Goal: Task Accomplishment & Management: Manage account settings

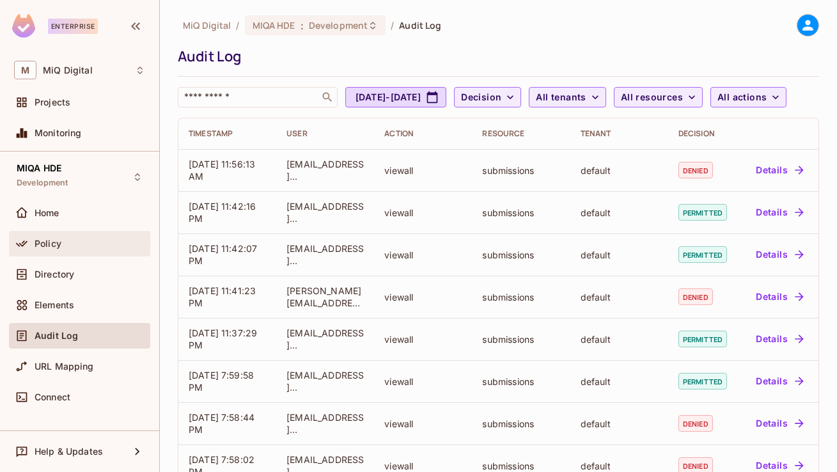
click at [74, 241] on div "Policy" at bounding box center [90, 243] width 111 height 10
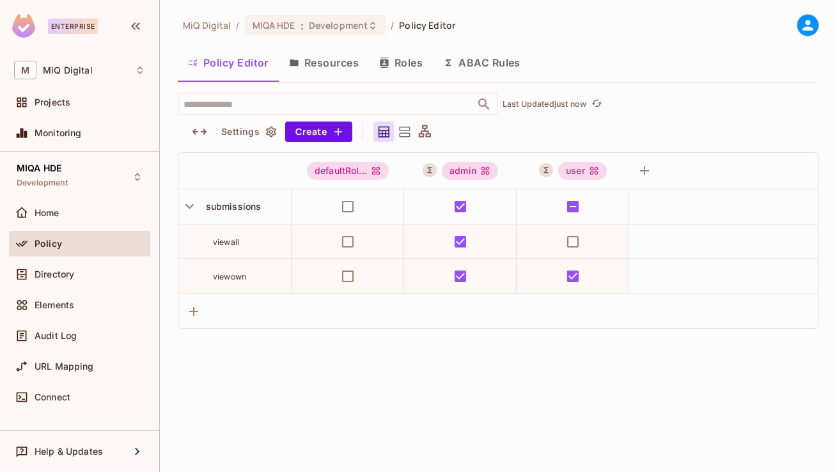
click at [483, 62] on button "ABAC Rules" at bounding box center [482, 63] width 98 height 32
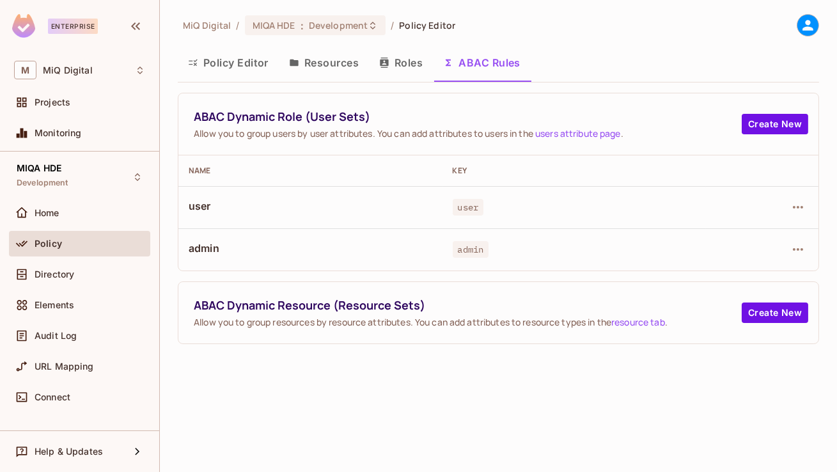
click at [787, 256] on div at bounding box center [762, 249] width 92 height 20
click at [791, 252] on icon "button" at bounding box center [797, 249] width 15 height 15
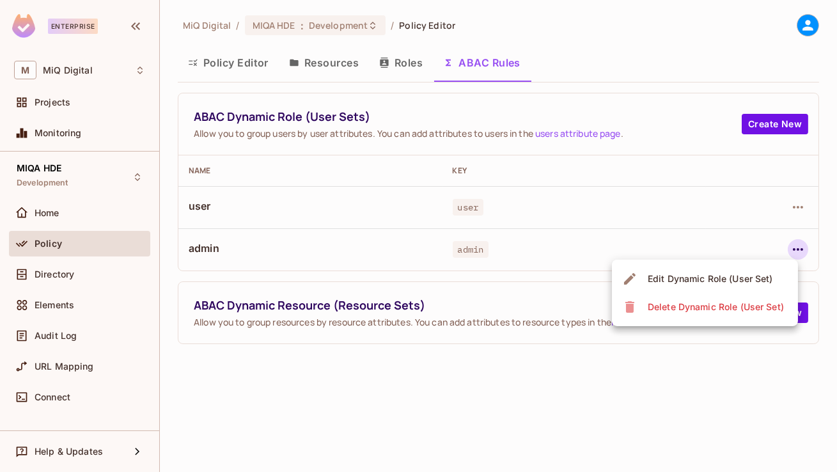
click at [692, 274] on div "Edit Dynamic Role (User Set)" at bounding box center [710, 278] width 125 height 13
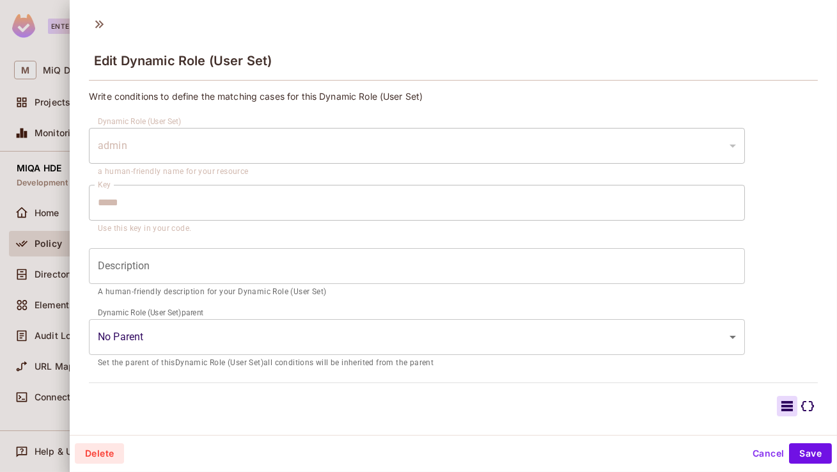
scroll to position [131, 0]
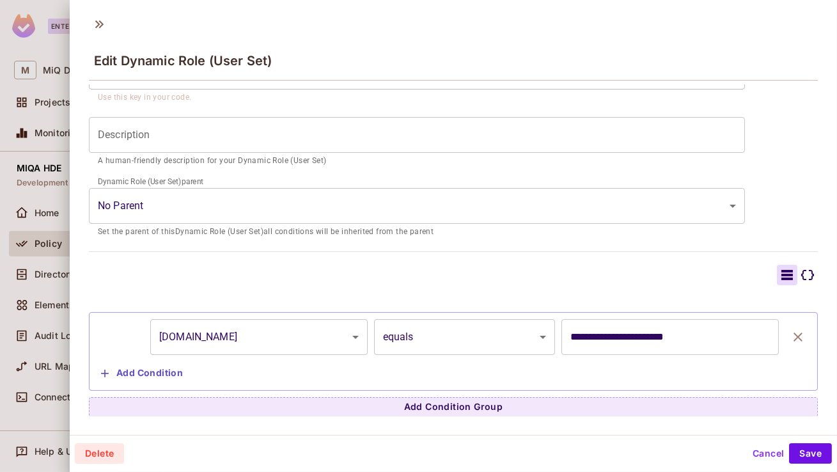
click at [620, 339] on input "**********" at bounding box center [669, 337] width 217 height 36
drag, startPoint x: 616, startPoint y: 336, endPoint x: 518, endPoint y: 336, distance: 97.2
click at [518, 336] on div "**********" at bounding box center [453, 337] width 715 height 36
type input "**********"
click at [817, 450] on button "Save" at bounding box center [810, 453] width 43 height 20
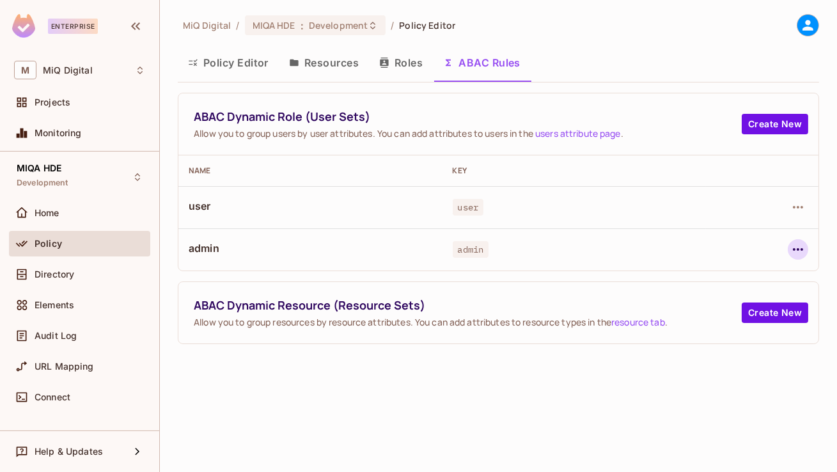
click at [796, 245] on icon "button" at bounding box center [797, 249] width 15 height 15
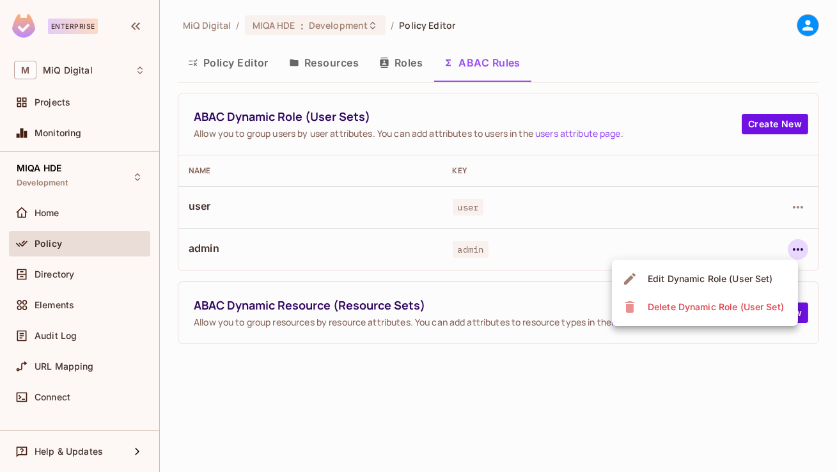
click at [705, 275] on div "Edit Dynamic Role (User Set)" at bounding box center [710, 278] width 125 height 13
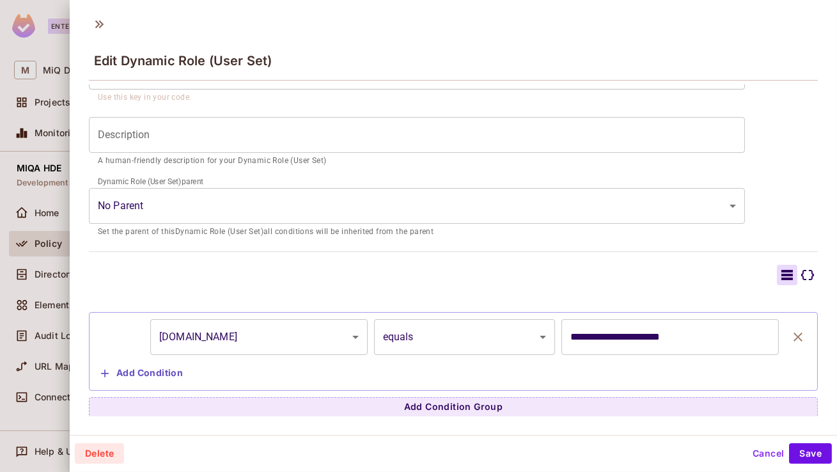
click at [0, 222] on div at bounding box center [418, 236] width 837 height 472
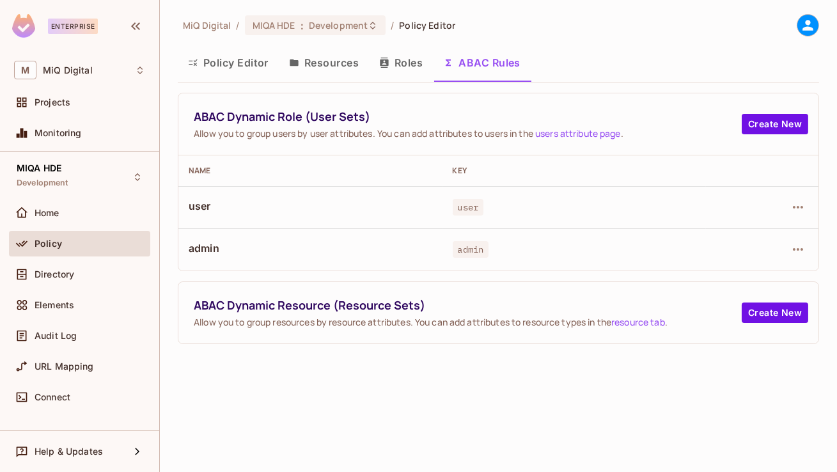
click at [77, 350] on div "Audit Log" at bounding box center [79, 338] width 141 height 31
click at [82, 339] on div "Audit Log" at bounding box center [90, 335] width 111 height 10
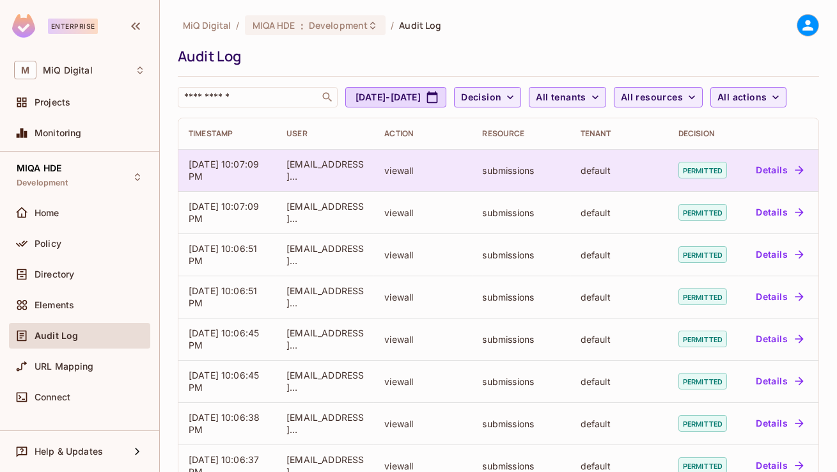
click at [774, 180] on button "Details" at bounding box center [779, 170] width 58 height 20
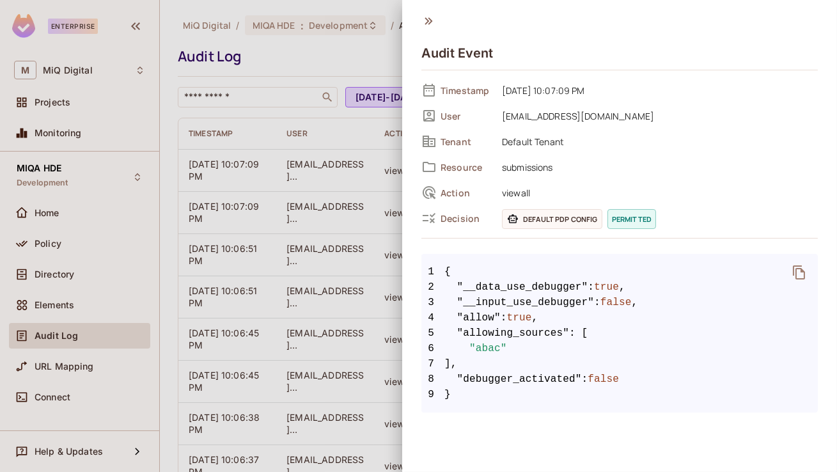
click at [567, 352] on span "6 "abac"" at bounding box center [619, 348] width 396 height 15
click at [296, 203] on div at bounding box center [418, 236] width 837 height 472
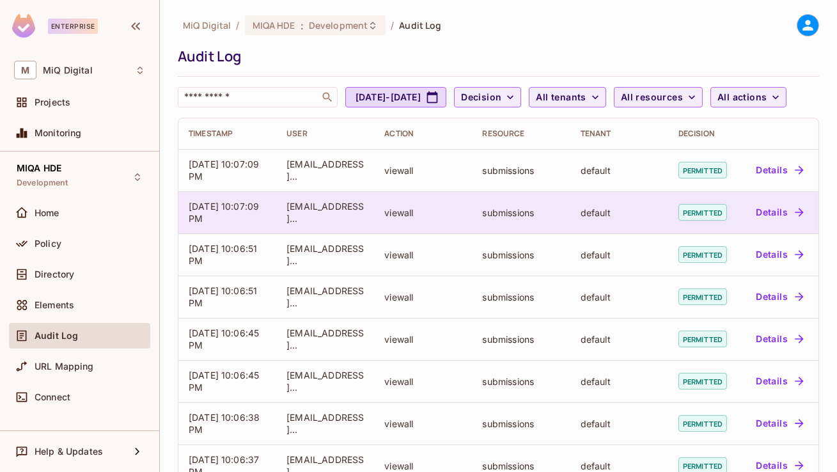
click at [777, 222] on button "Details" at bounding box center [779, 212] width 58 height 20
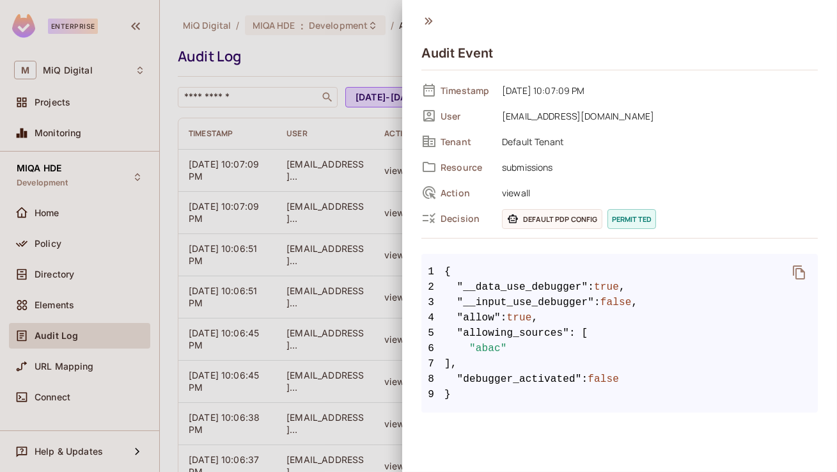
click at [326, 292] on div at bounding box center [418, 236] width 837 height 472
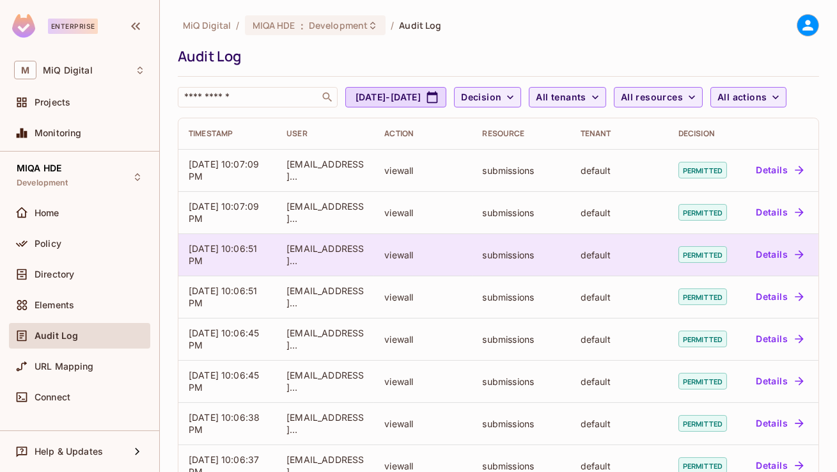
click at [756, 265] on button "Details" at bounding box center [779, 254] width 58 height 20
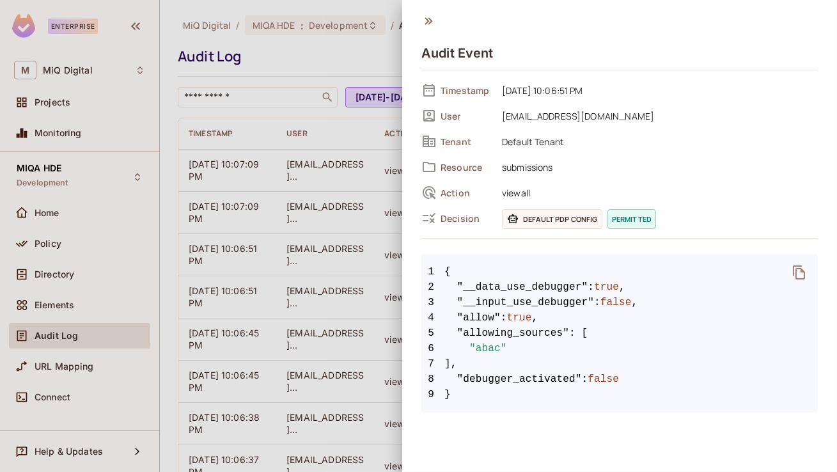
click at [286, 325] on div at bounding box center [418, 236] width 837 height 472
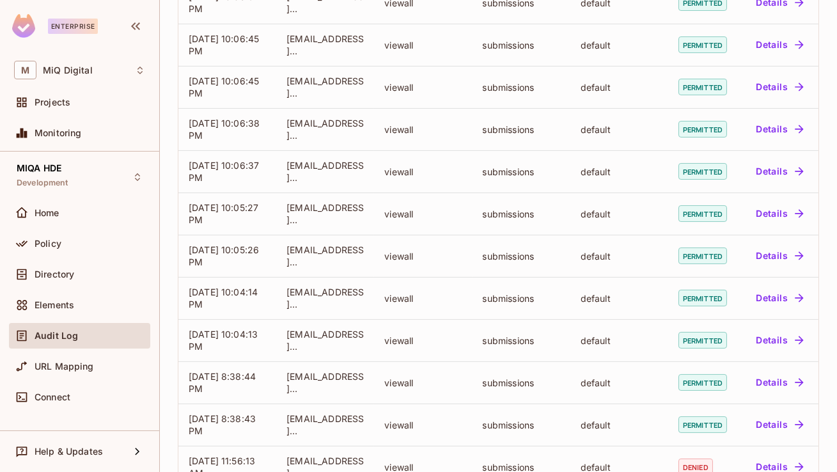
scroll to position [405, 0]
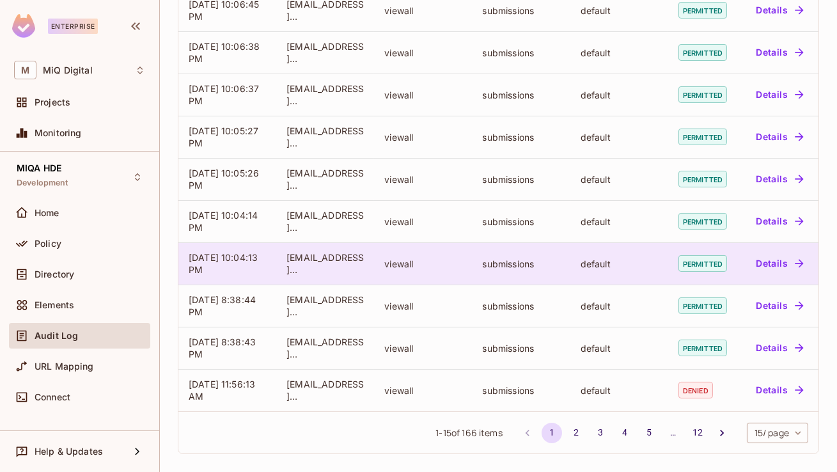
click at [789, 260] on button "Details" at bounding box center [779, 263] width 58 height 20
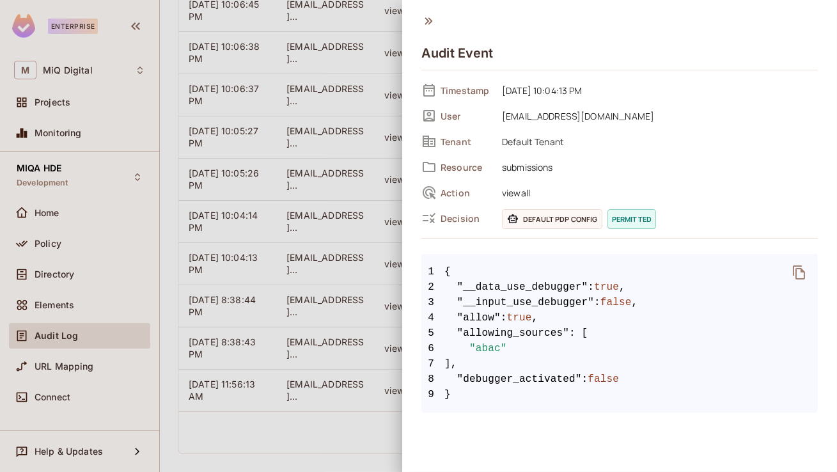
click at [376, 224] on div at bounding box center [418, 236] width 837 height 472
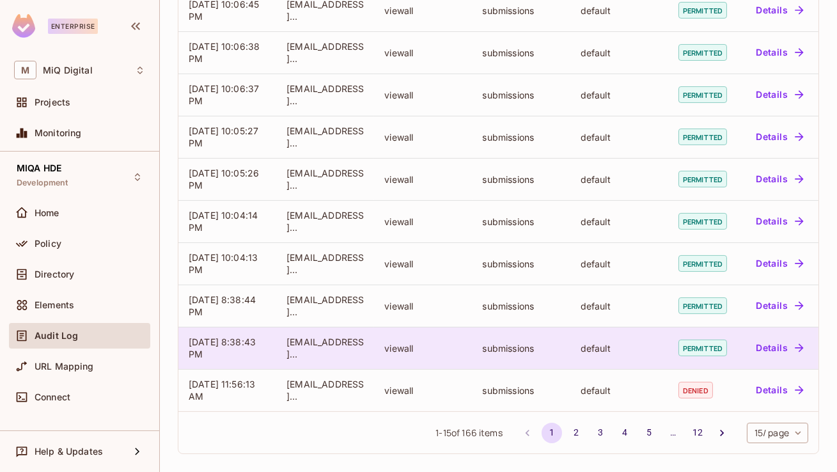
click at [793, 350] on icon "button" at bounding box center [799, 347] width 13 height 13
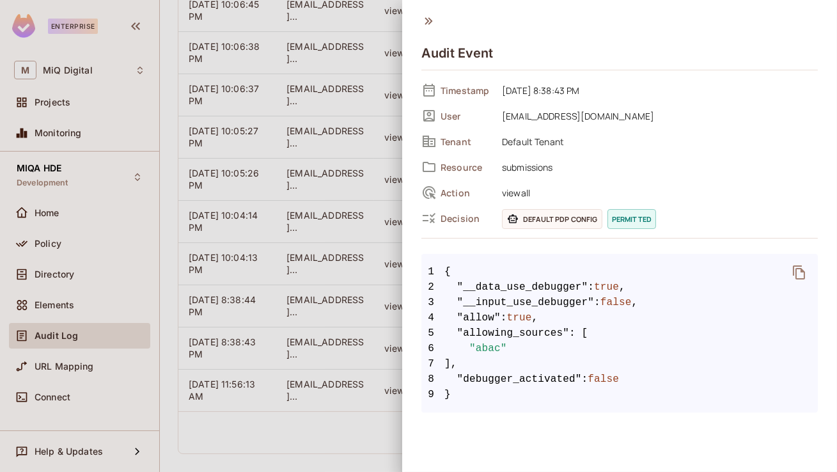
click at [579, 222] on span "Default PDP config" at bounding box center [552, 219] width 100 height 20
click at [307, 203] on div at bounding box center [418, 236] width 837 height 472
